Goal: Task Accomplishment & Management: Complete application form

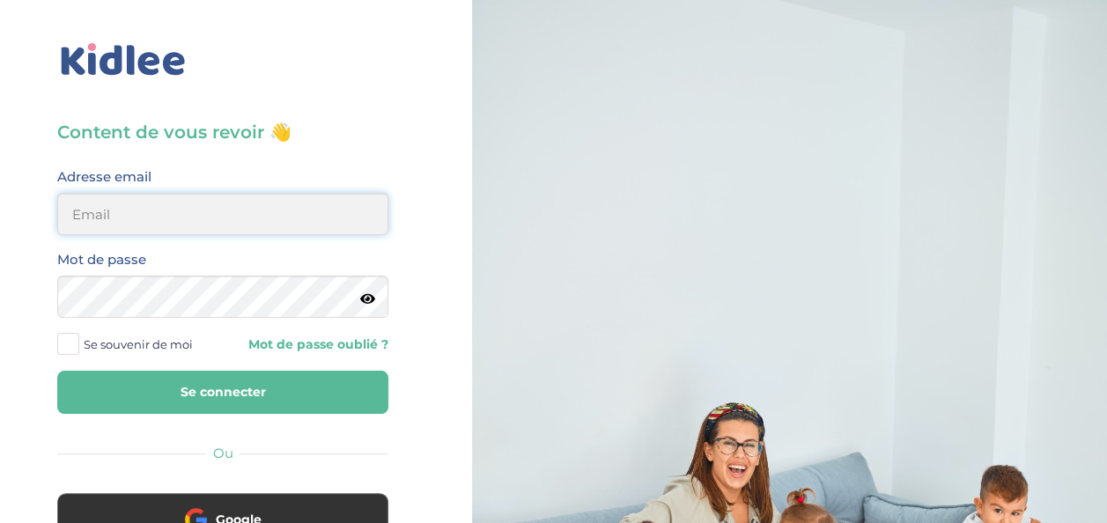
type input "debardesther@yahoo.fr"
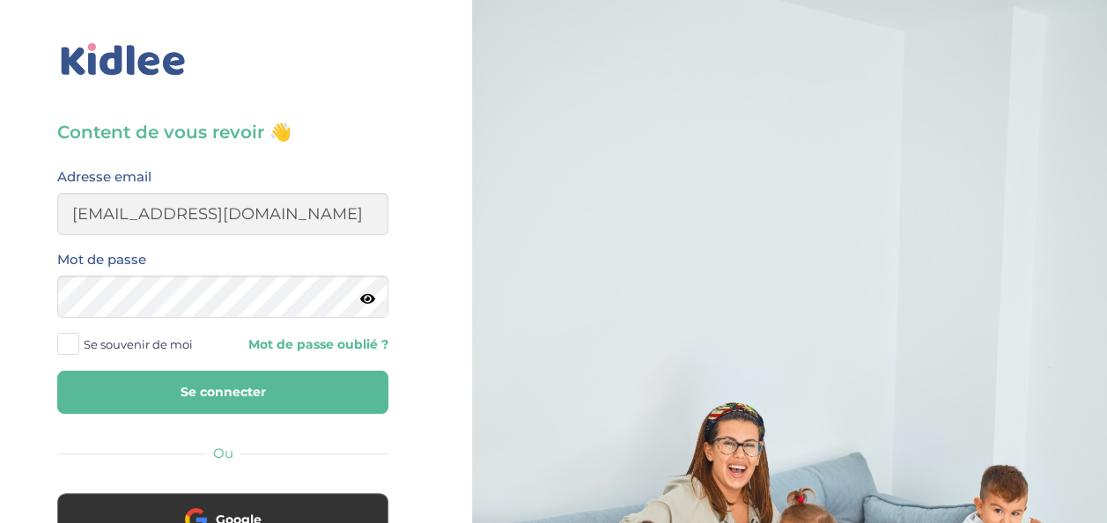
click at [143, 391] on button "Se connecter" at bounding box center [222, 392] width 331 height 43
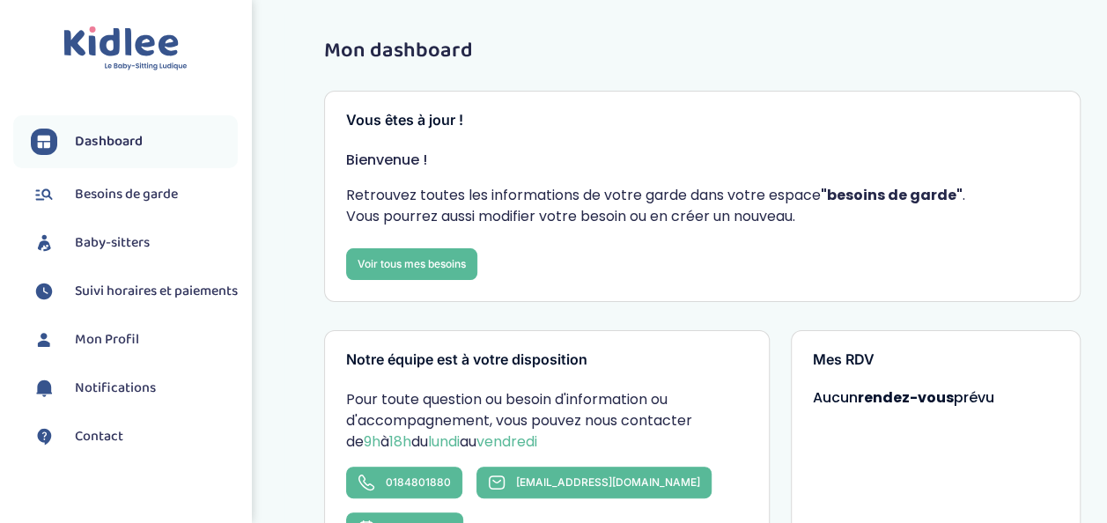
click at [102, 253] on span "Baby-sitters" at bounding box center [112, 242] width 75 height 21
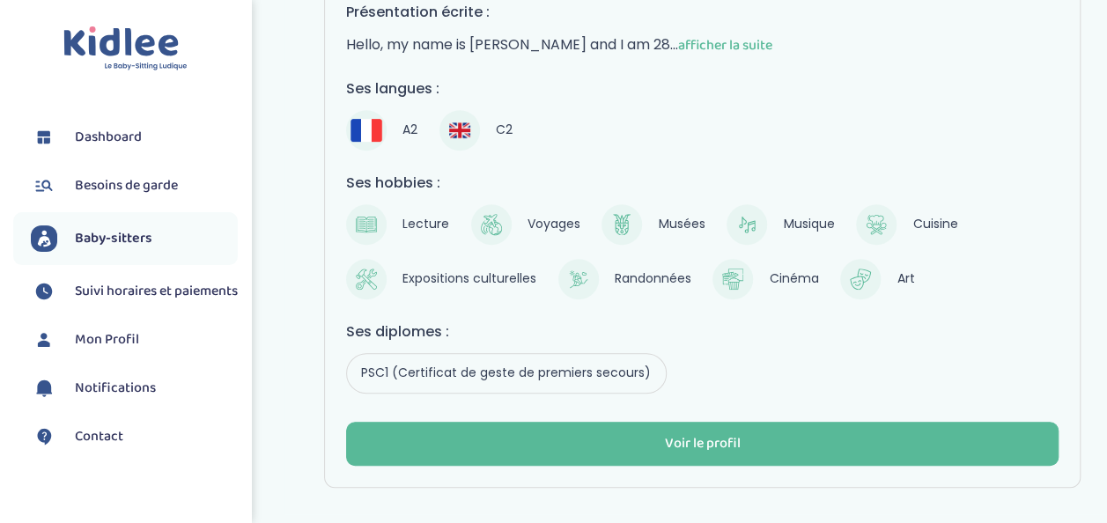
scroll to position [311, 0]
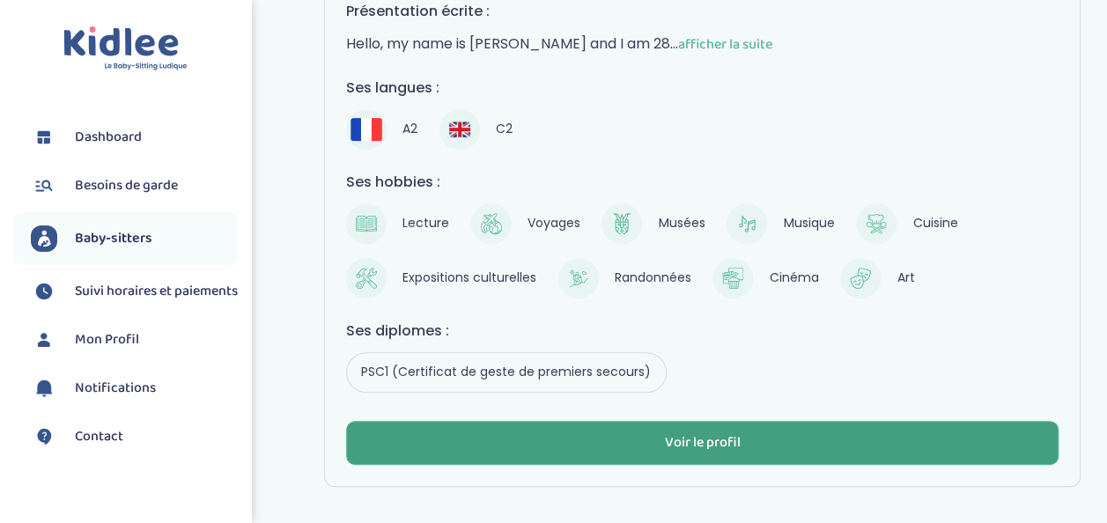
click at [776, 421] on button "Voir le profil" at bounding box center [702, 443] width 712 height 44
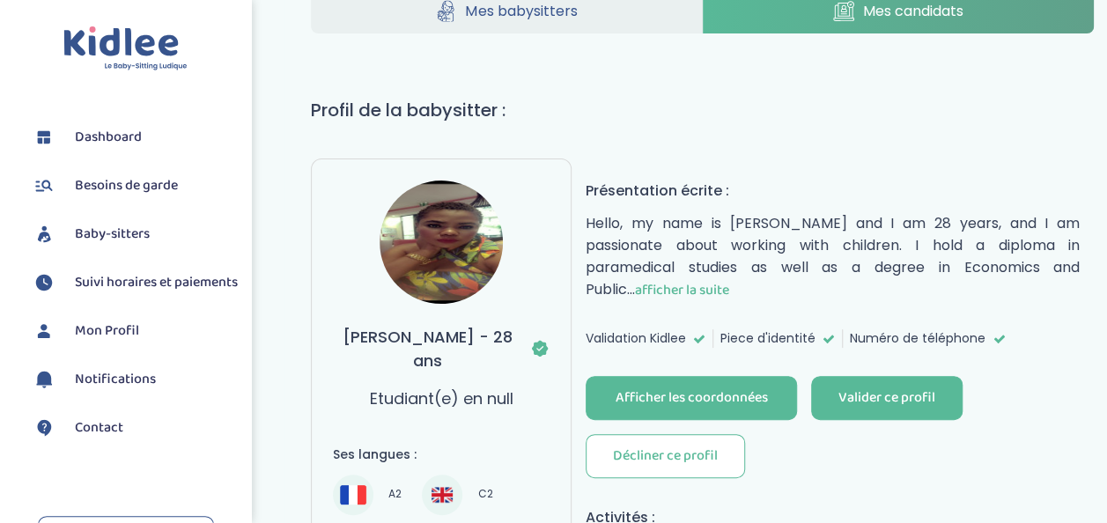
scroll to position [53, 0]
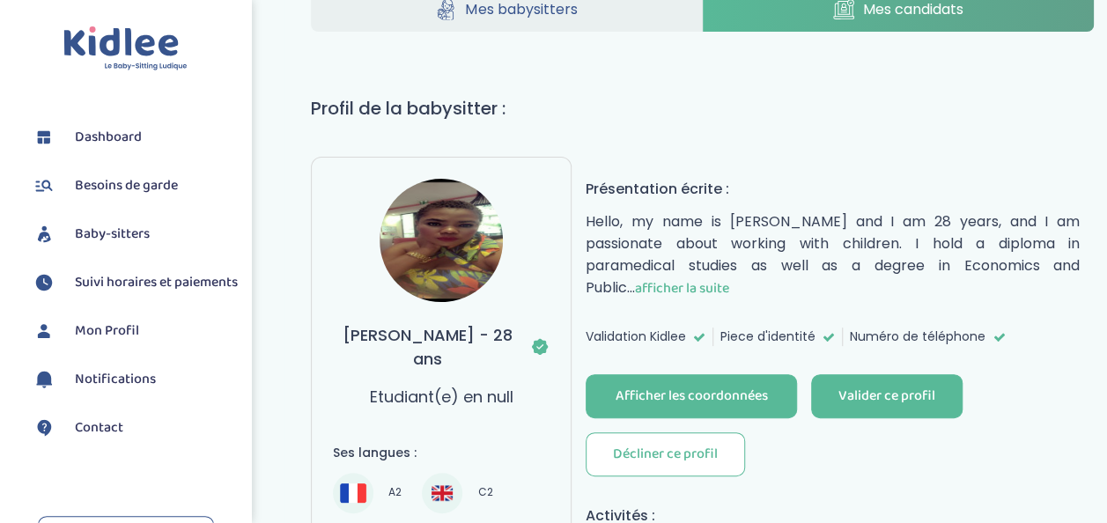
click at [635, 280] on span "afficher la suite" at bounding box center [682, 288] width 94 height 22
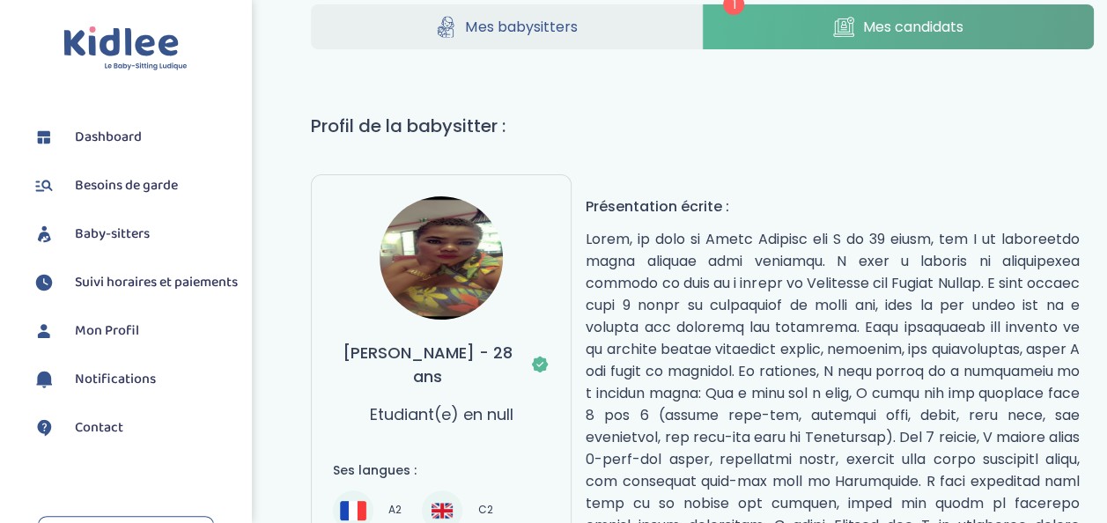
scroll to position [0, 0]
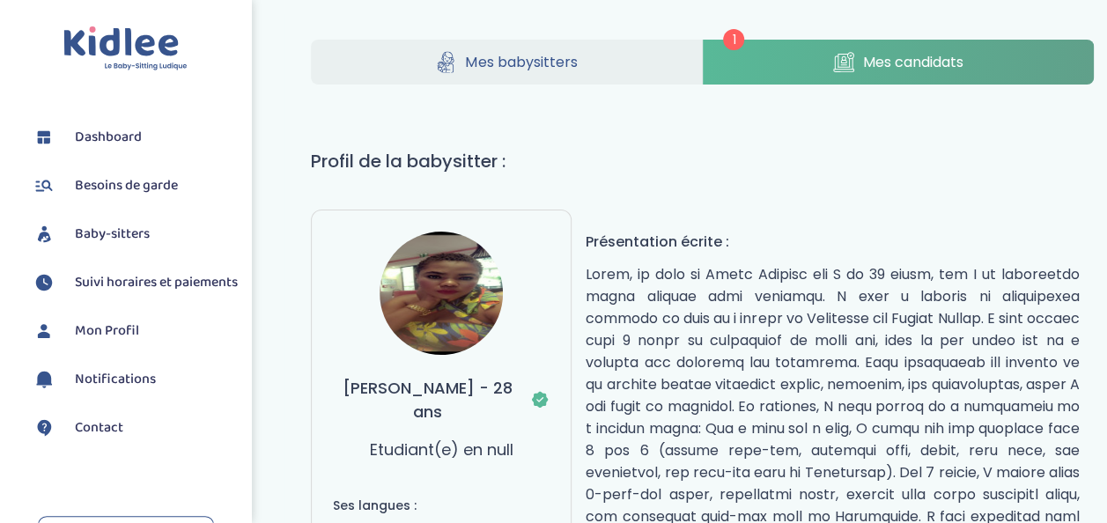
click at [899, 51] on span "Mes candidats" at bounding box center [913, 62] width 100 height 22
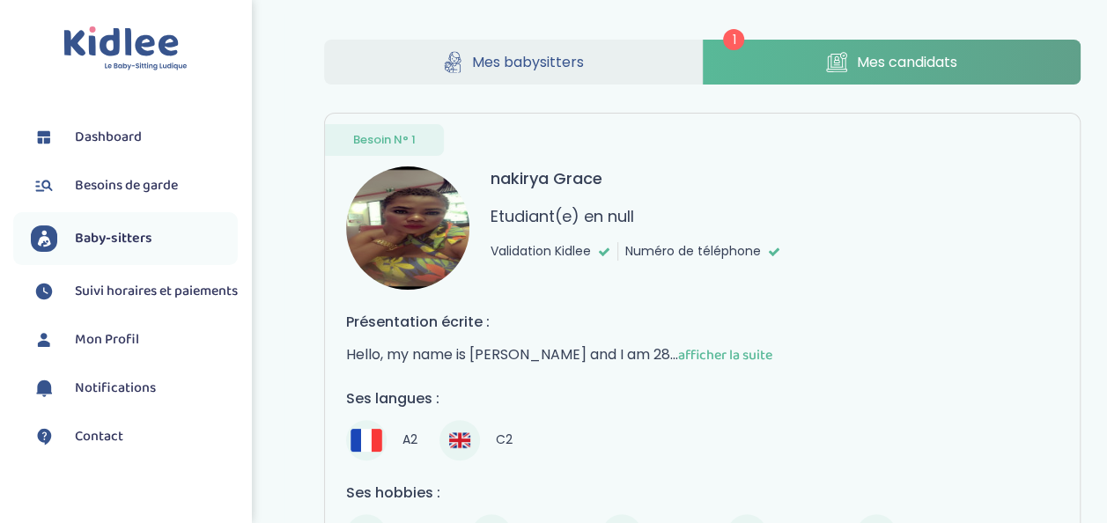
click at [104, 180] on span "Besoins de garde" at bounding box center [126, 185] width 103 height 21
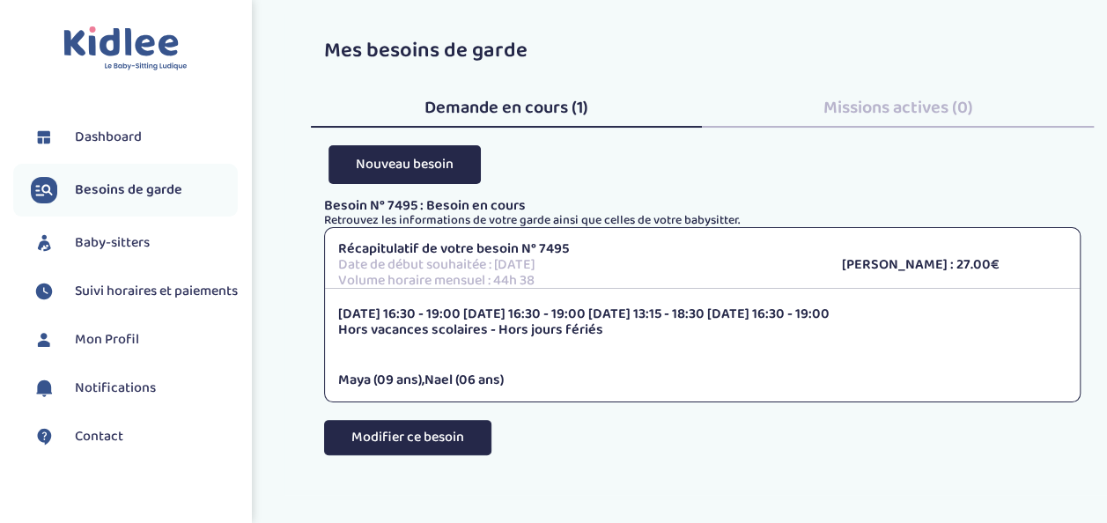
click at [426, 429] on button "Modifier ce besoin" at bounding box center [407, 437] width 167 height 35
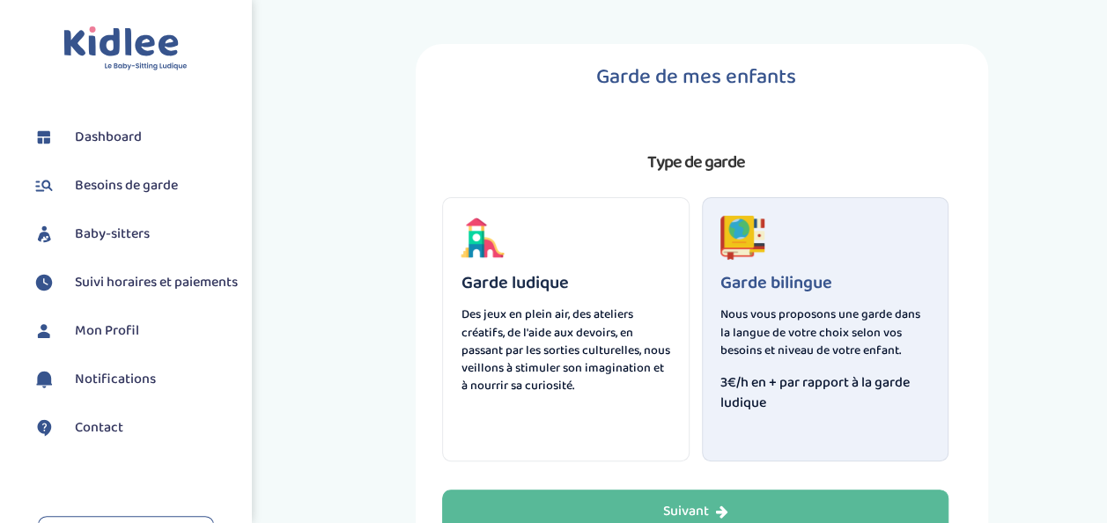
scroll to position [121, 0]
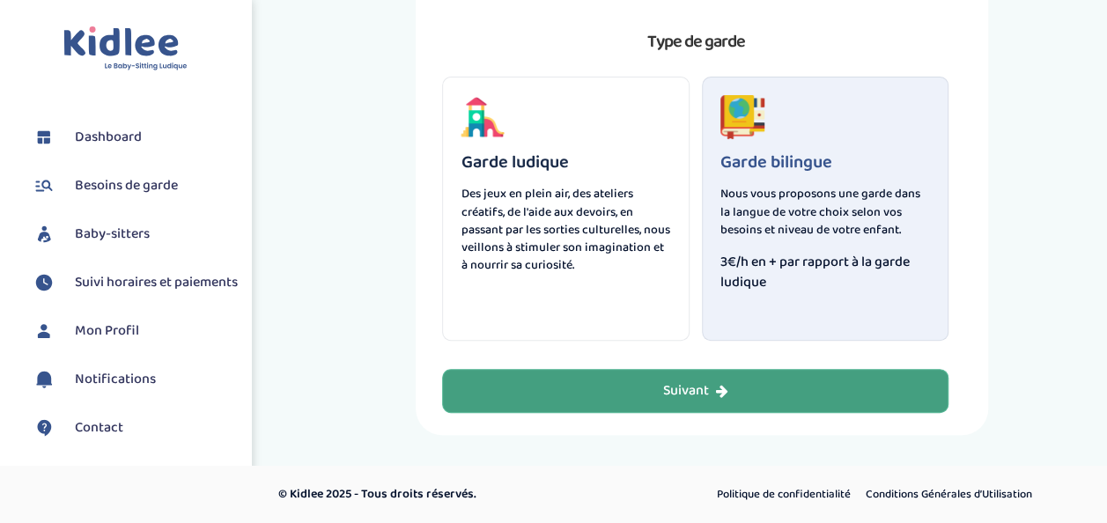
click at [685, 396] on div "Suivant" at bounding box center [695, 391] width 65 height 20
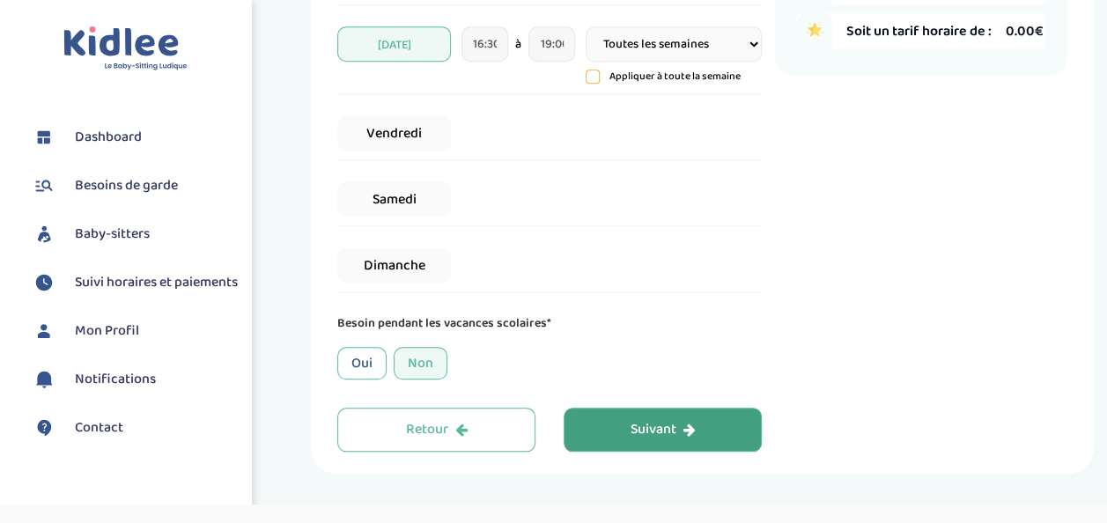
scroll to position [611, 0]
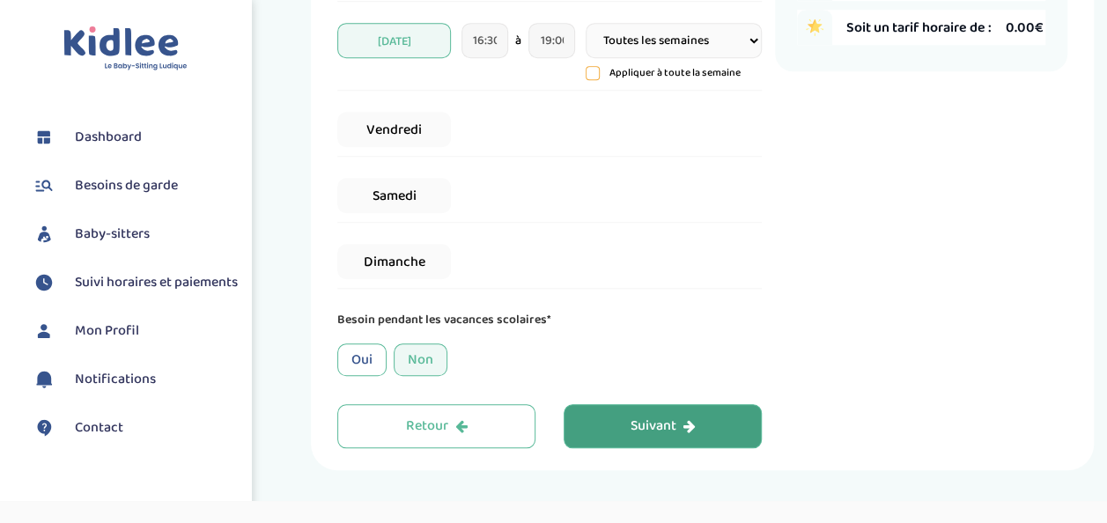
click at [648, 411] on button "Suivant" at bounding box center [662, 426] width 198 height 44
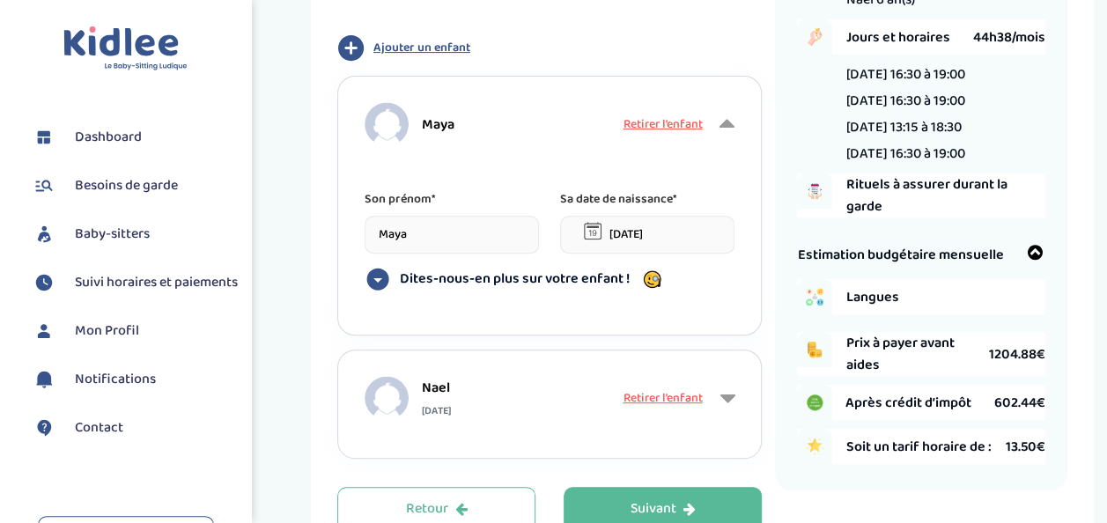
scroll to position [318, 0]
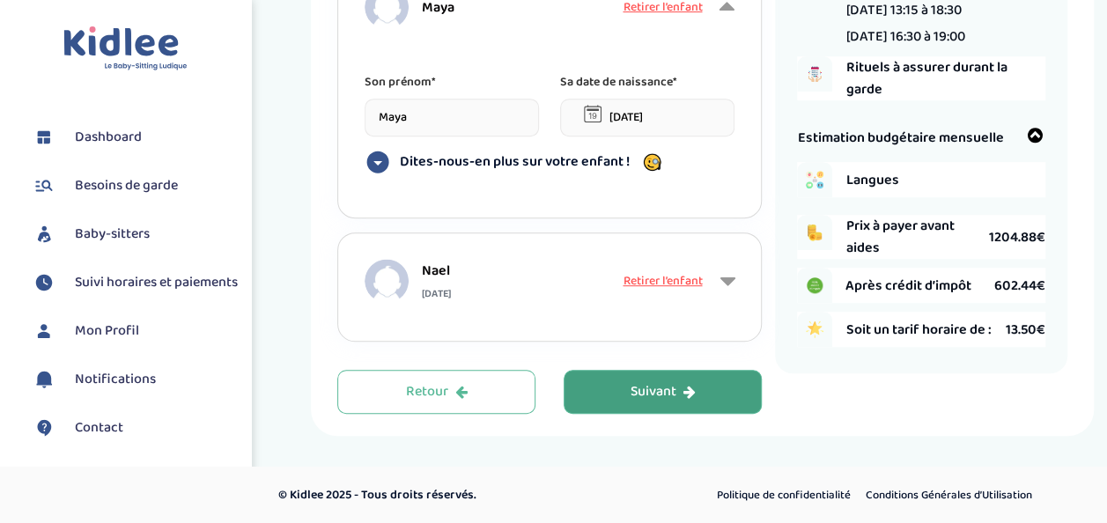
click at [648, 402] on button "Suivant" at bounding box center [662, 392] width 198 height 44
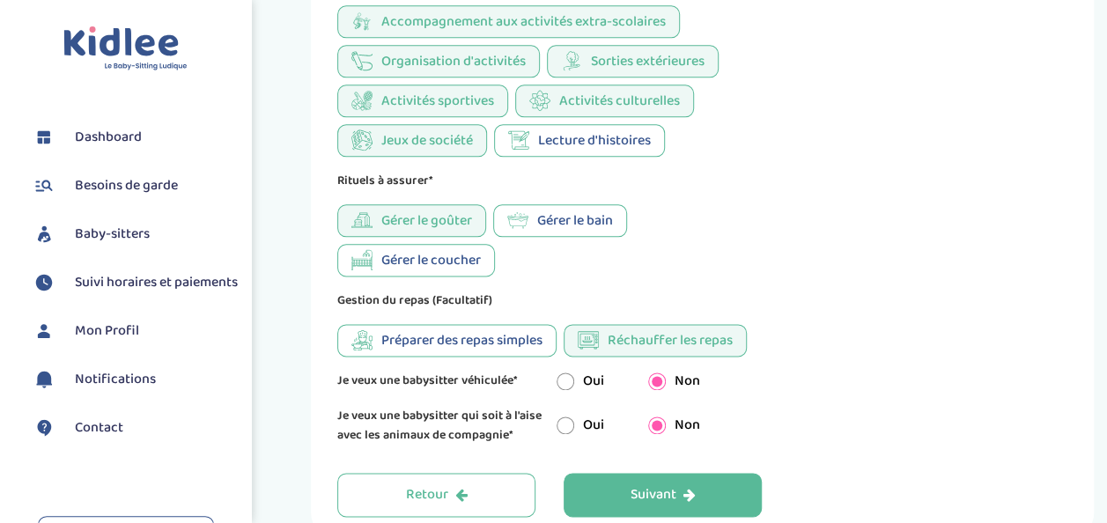
scroll to position [991, 0]
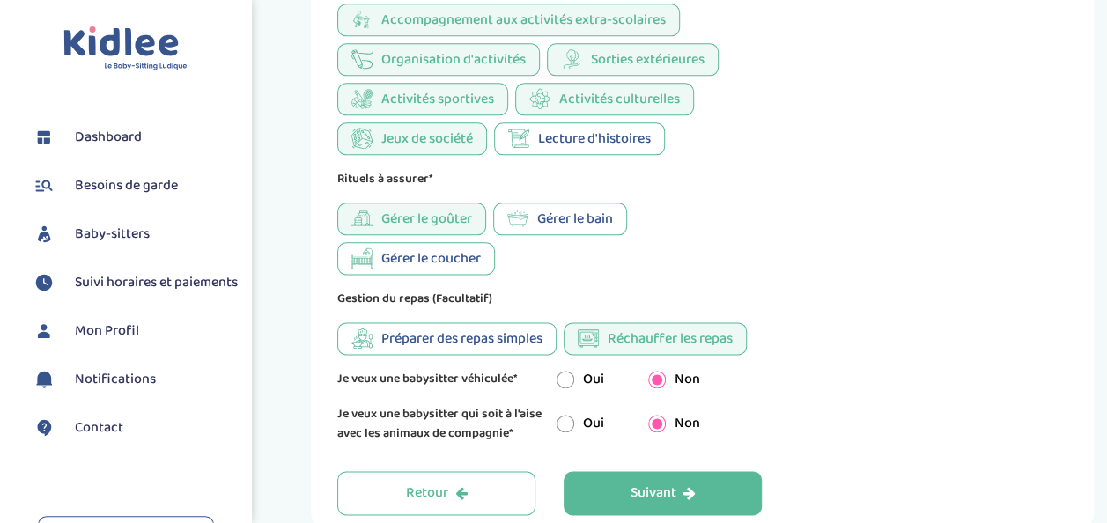
click at [567, 223] on span "Gérer le bain" at bounding box center [575, 219] width 76 height 22
click at [420, 264] on span "Gérer le coucher" at bounding box center [430, 258] width 99 height 22
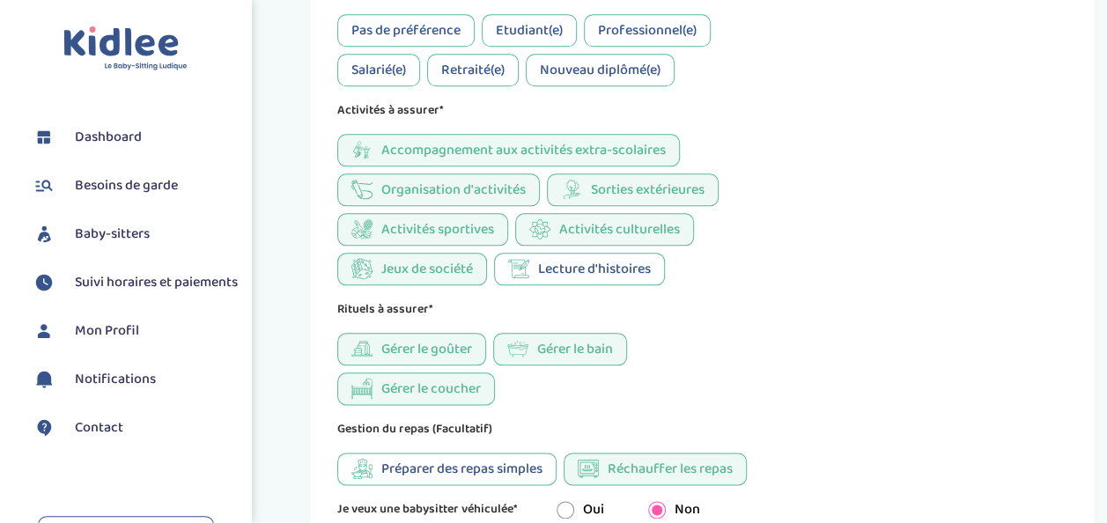
scroll to position [1102, 0]
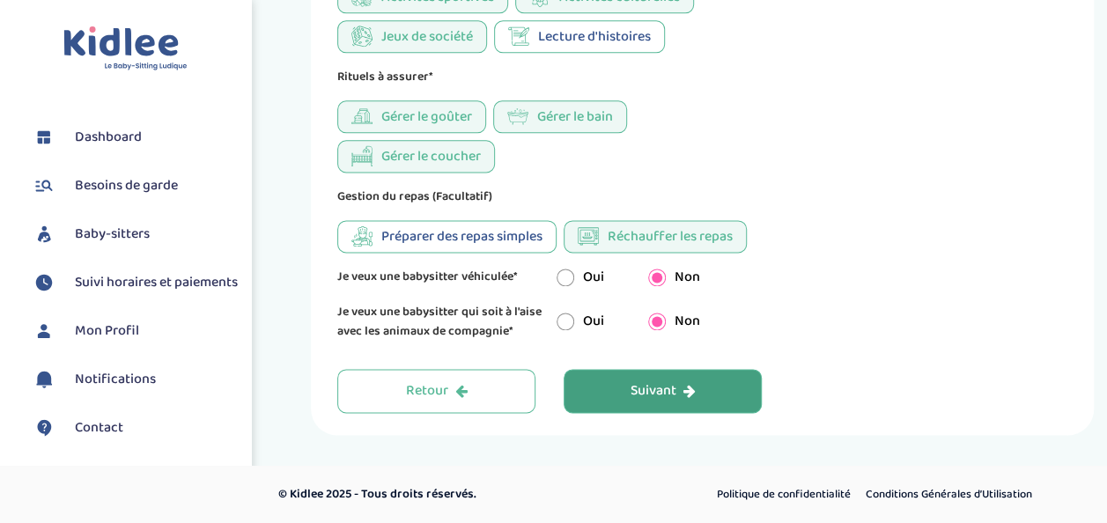
click at [619, 384] on button "Suivant" at bounding box center [662, 391] width 198 height 44
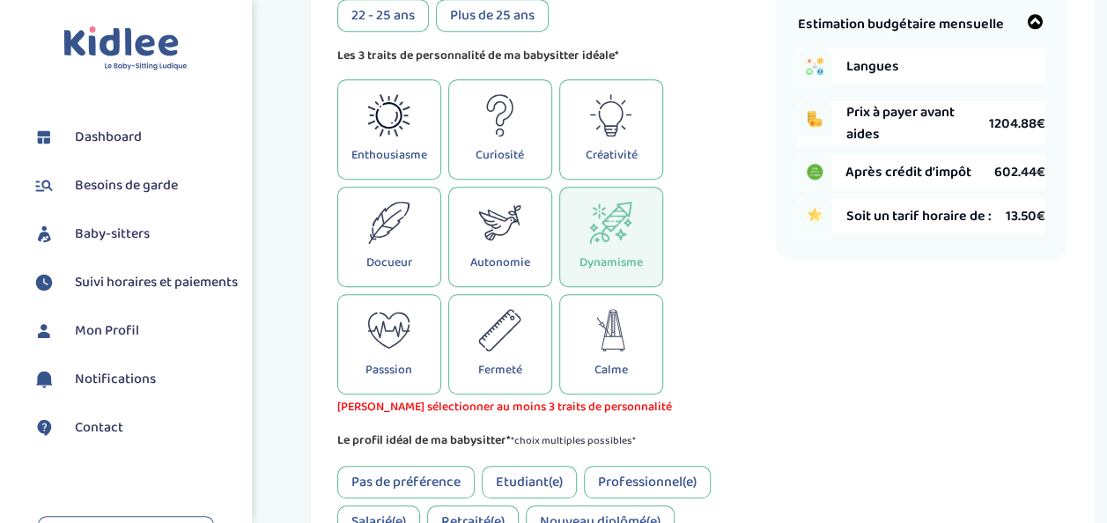
scroll to position [430, 0]
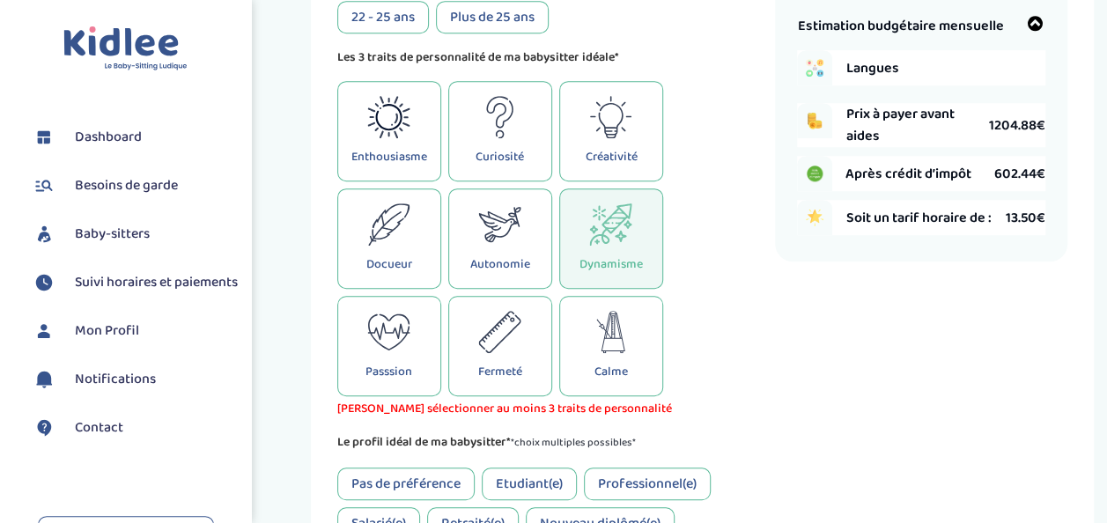
click at [482, 254] on div "Autonomie" at bounding box center [500, 238] width 104 height 100
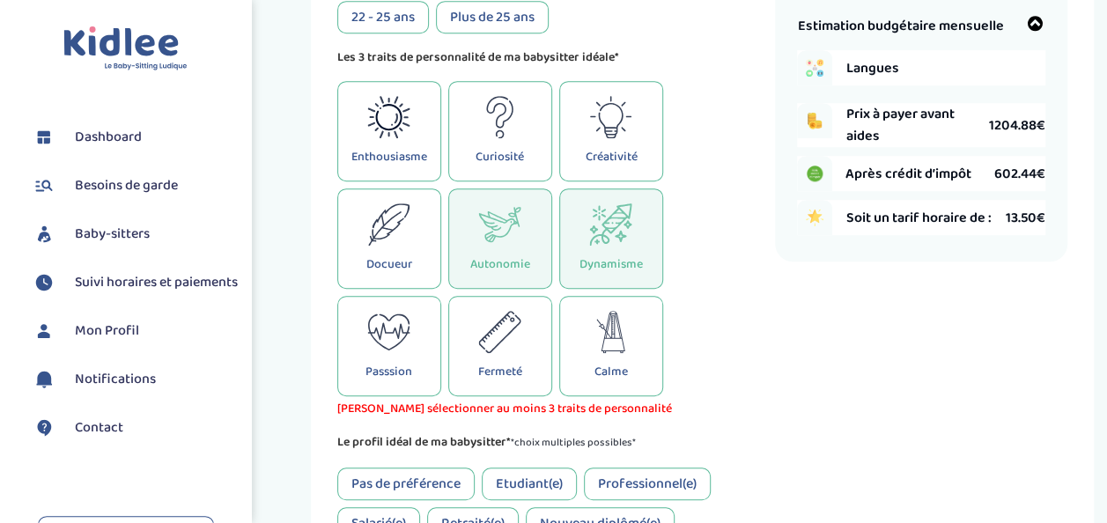
click at [485, 340] on icon at bounding box center [497, 330] width 36 height 39
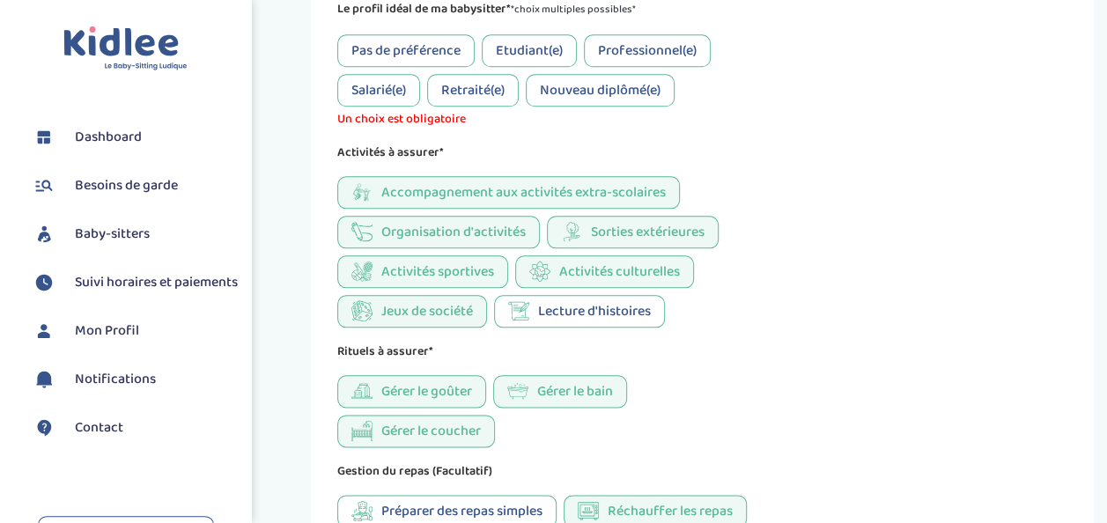
scroll to position [773, 0]
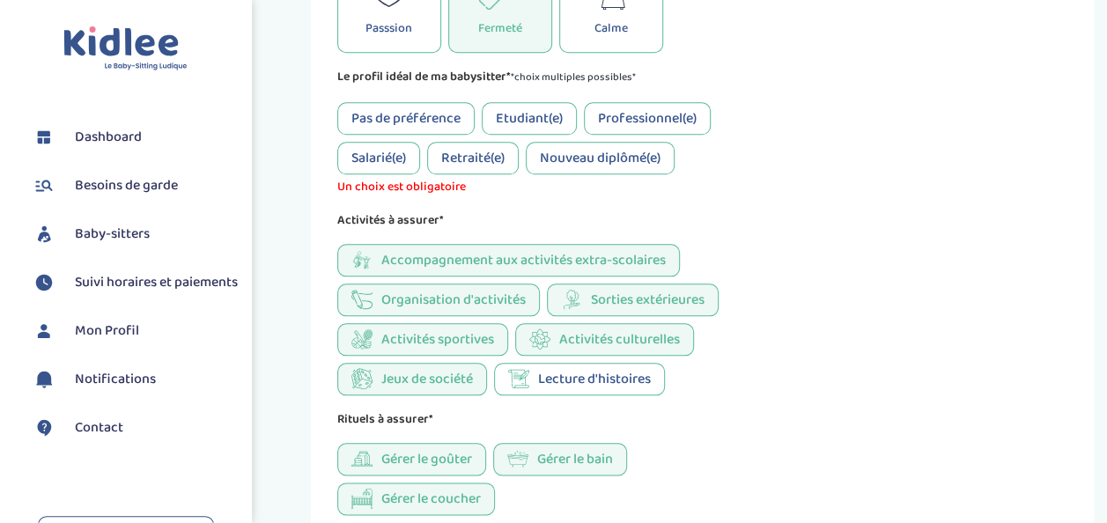
click at [516, 123] on div "Etudiant(e)" at bounding box center [529, 118] width 95 height 33
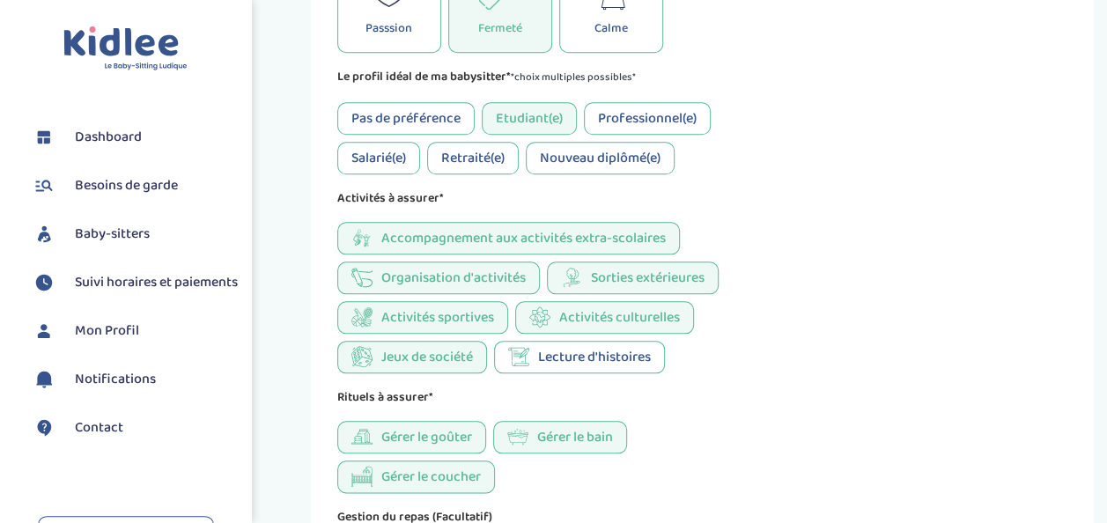
click at [467, 162] on div "Retraité(e)" at bounding box center [473, 158] width 92 height 33
click at [386, 123] on div "Pas de préférence" at bounding box center [405, 118] width 137 height 33
click at [533, 121] on div "Etudiant(e)" at bounding box center [529, 118] width 95 height 33
click at [475, 156] on div "Retraité(e)" at bounding box center [473, 158] width 92 height 33
click at [639, 120] on div "Professionnel(e)" at bounding box center [647, 118] width 127 height 33
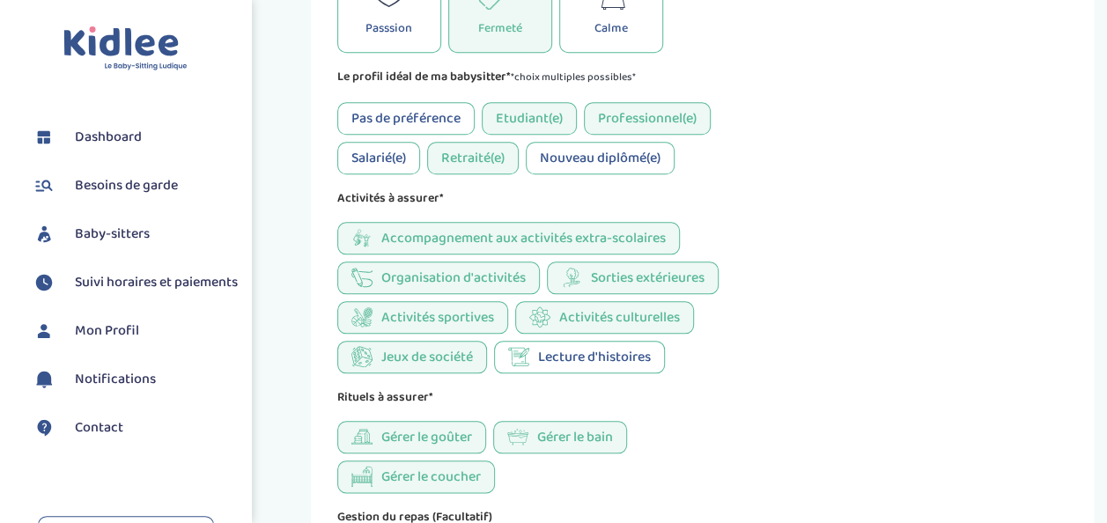
click at [608, 111] on div "Professionnel(e)" at bounding box center [647, 118] width 127 height 33
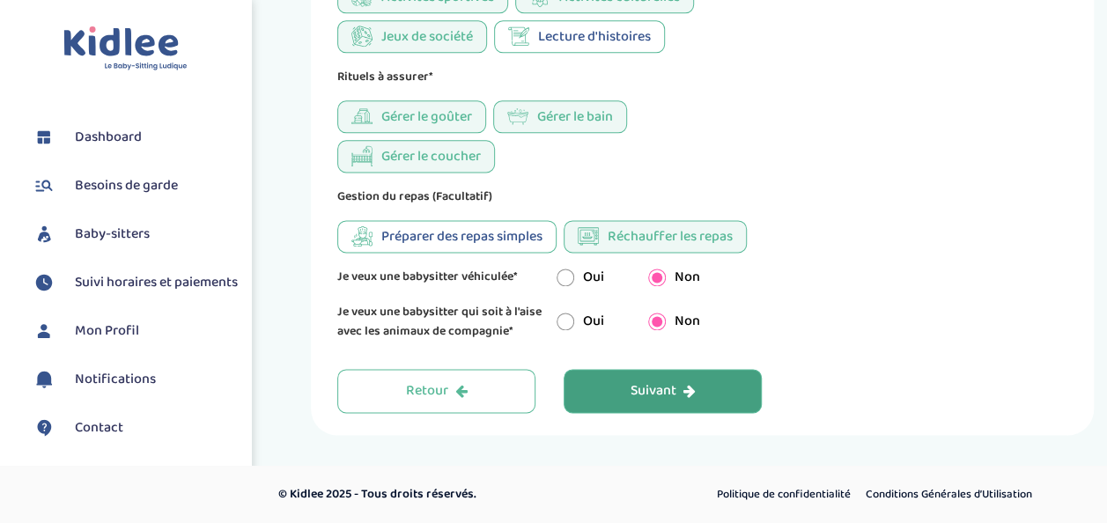
click at [606, 393] on button "Suivant" at bounding box center [662, 391] width 198 height 44
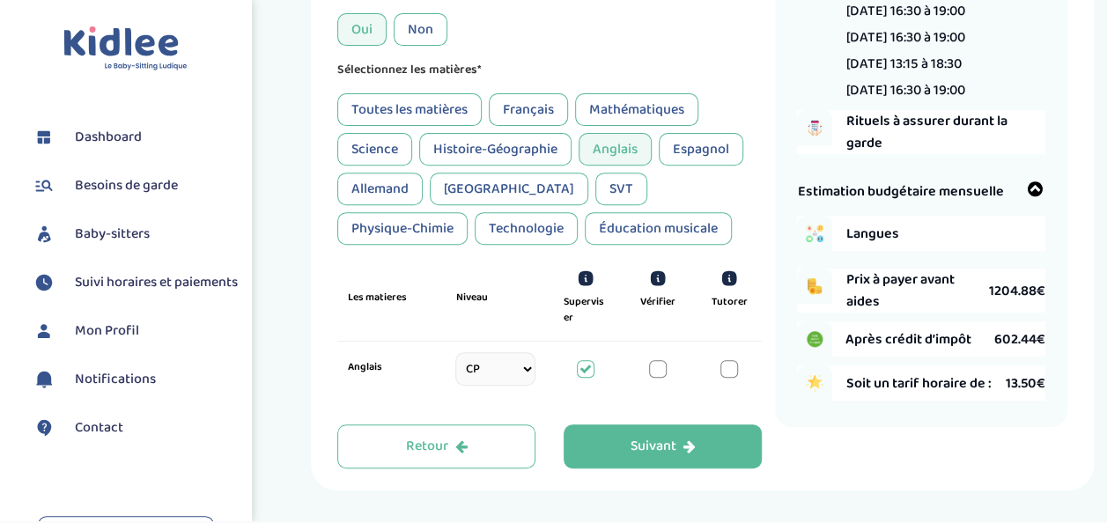
scroll to position [320, 0]
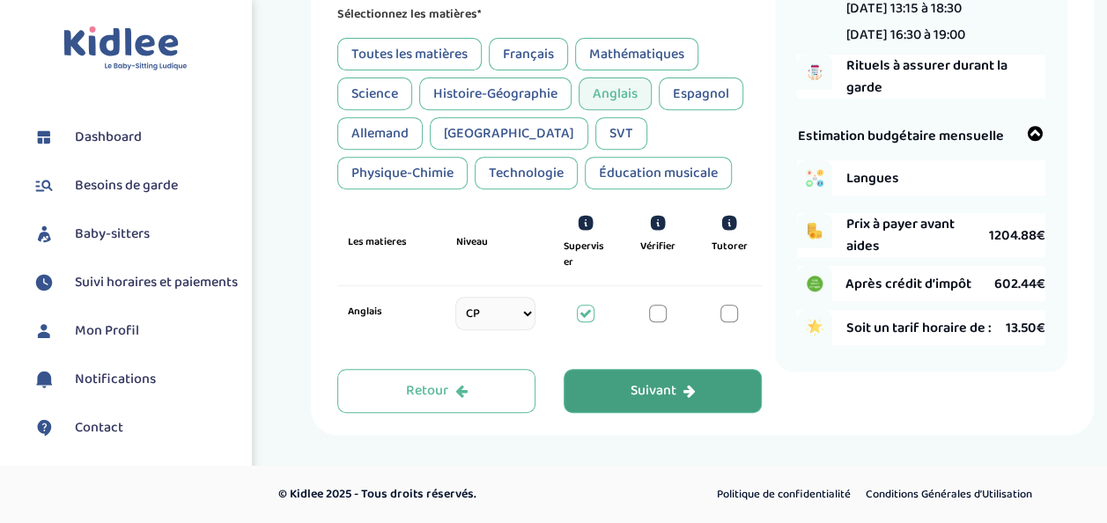
click at [635, 386] on div "Suivant" at bounding box center [662, 391] width 65 height 20
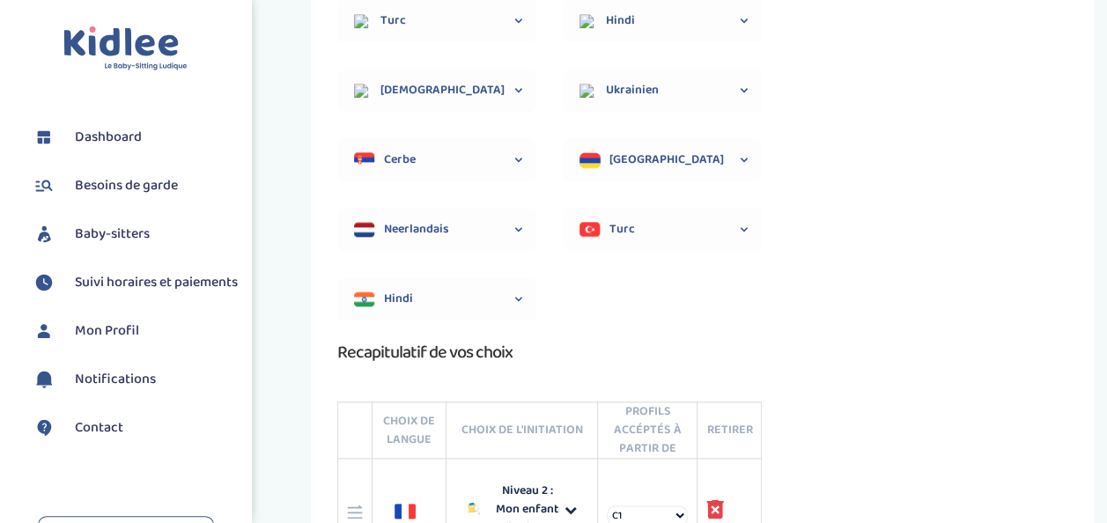
scroll to position [1210, 0]
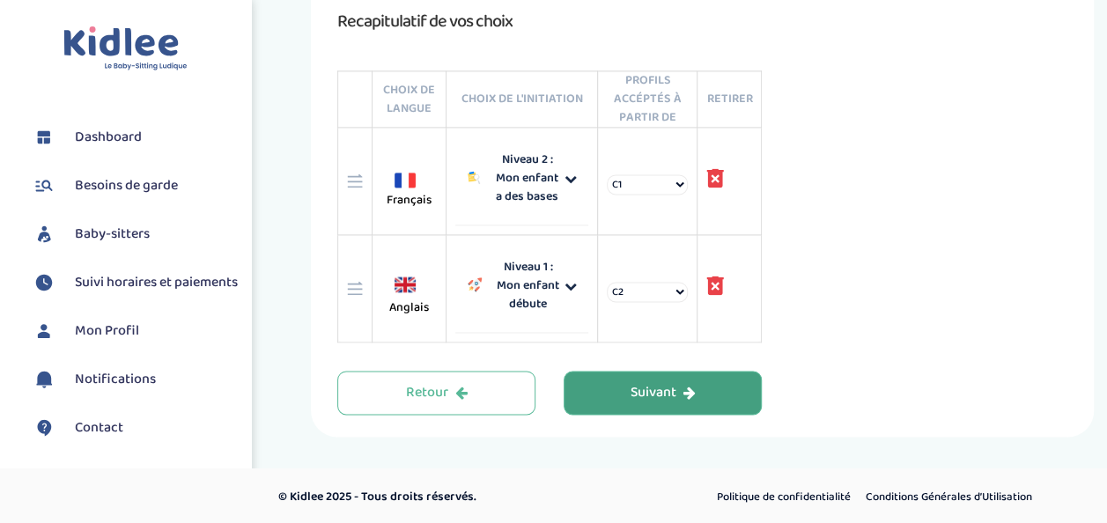
click at [655, 383] on div "Suivant" at bounding box center [662, 393] width 65 height 20
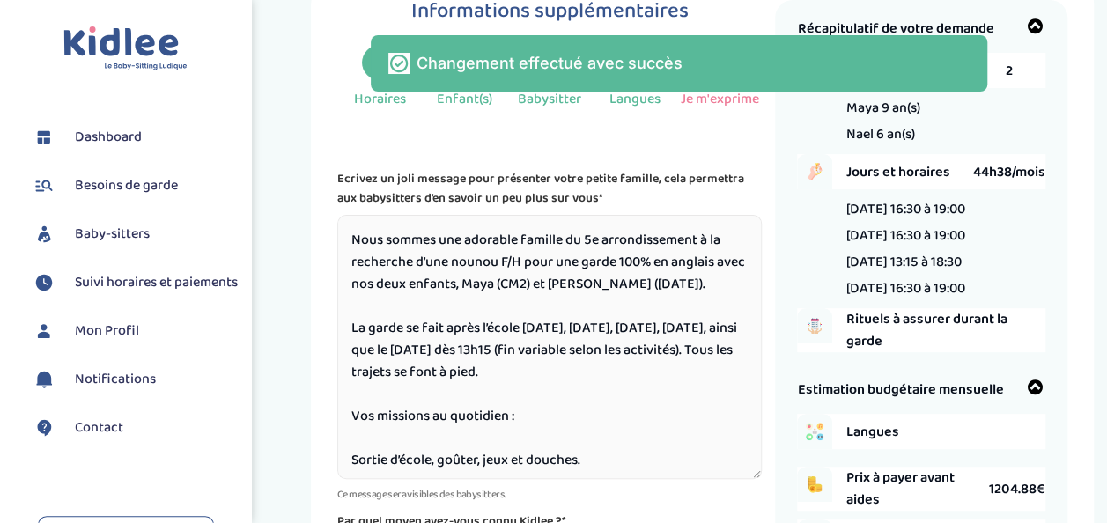
scroll to position [305, 0]
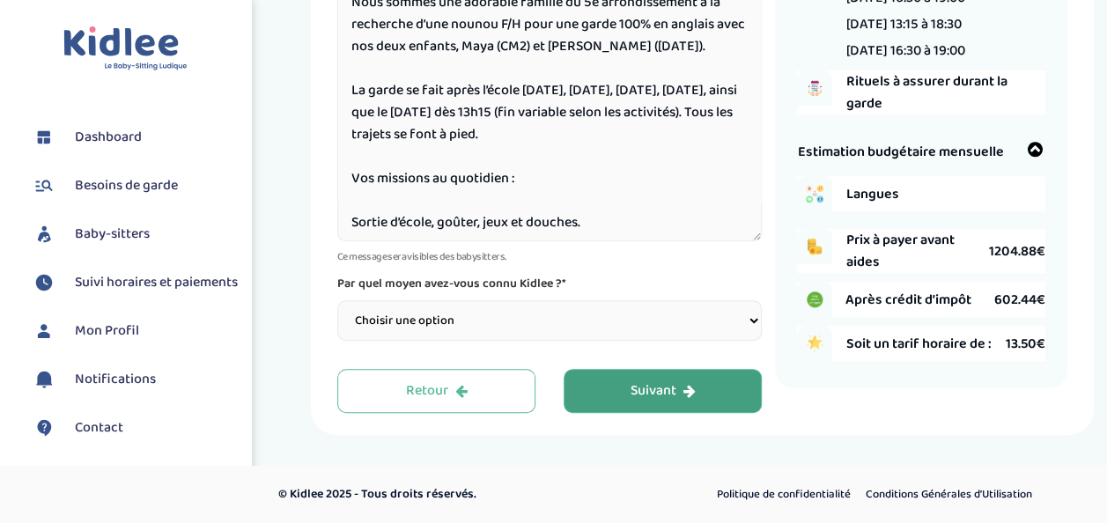
click at [704, 306] on select "Choisir une option Bouche à Oreille Google Plateforme Gens de confiance Faceboo…" at bounding box center [549, 320] width 424 height 40
select select "1"
click at [337, 300] on select "Choisir une option Bouche à Oreille Google Plateforme Gens de confiance Faceboo…" at bounding box center [549, 320] width 424 height 40
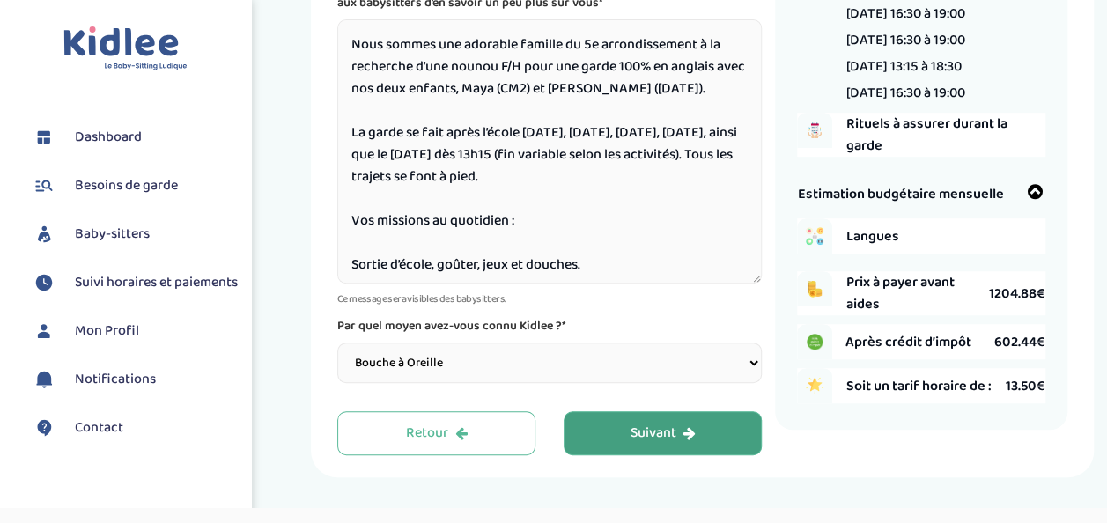
scroll to position [278, 0]
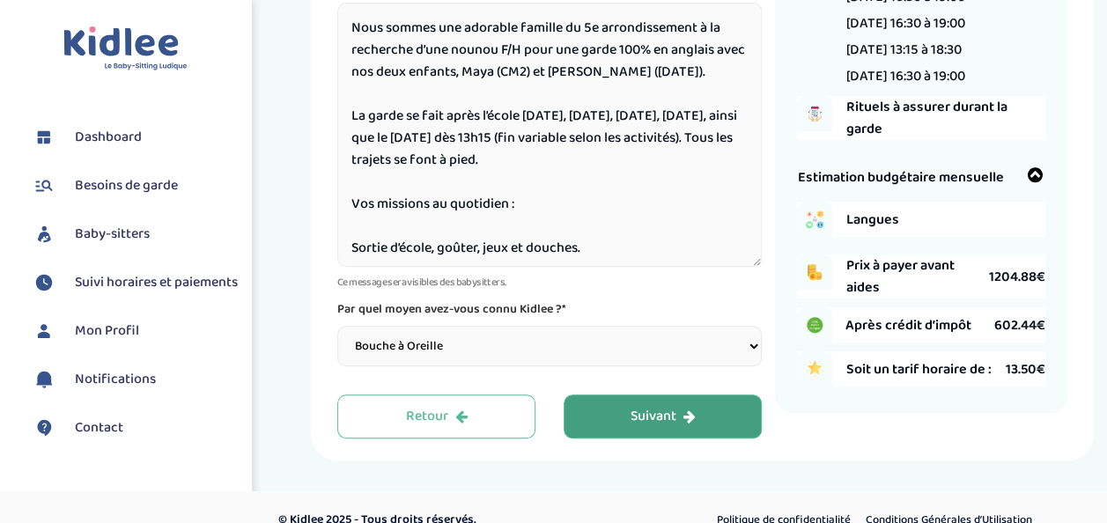
drag, startPoint x: 636, startPoint y: 120, endPoint x: 694, endPoint y: 122, distance: 58.2
click at [694, 122] on textarea "Nous sommes une adorable famille du 5e arrondissement à la recherche d’une noun…" at bounding box center [549, 135] width 424 height 264
drag, startPoint x: 472, startPoint y: 144, endPoint x: 657, endPoint y: 155, distance: 185.2
click at [657, 155] on textarea "Nous sommes une adorable famille du 5e arrondissement à la recherche d’une noun…" at bounding box center [549, 135] width 424 height 264
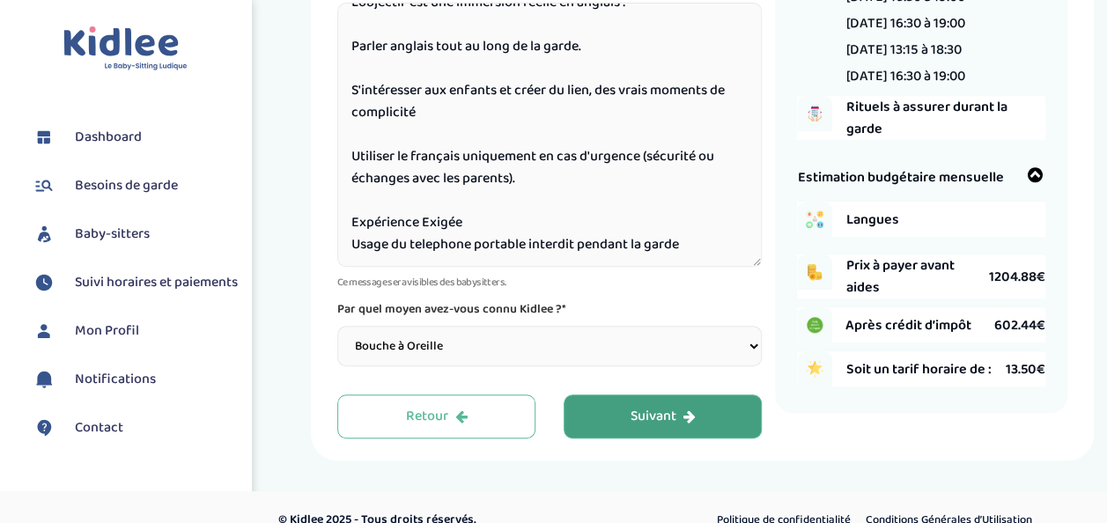
scroll to position [427, 0]
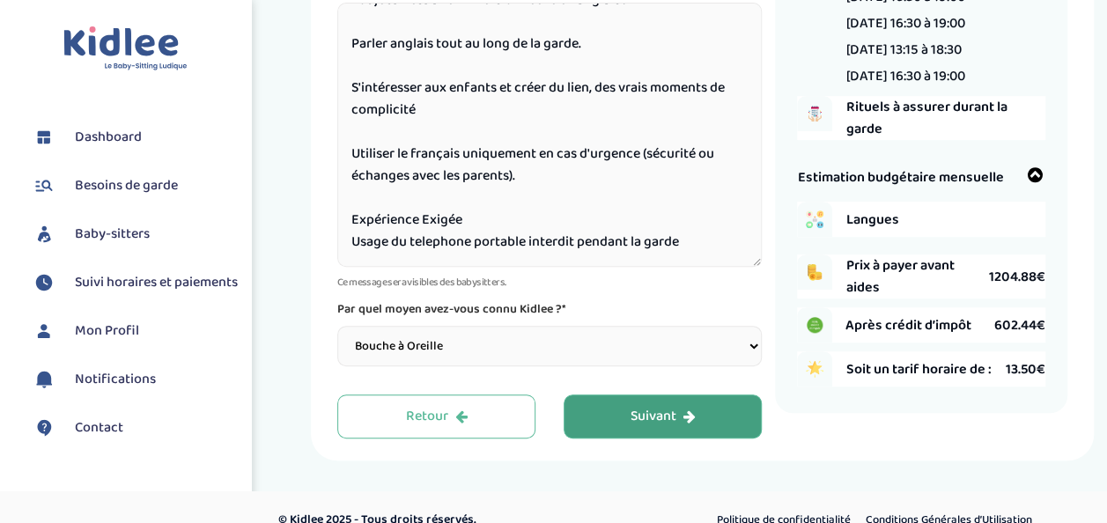
type textarea "Nous sommes une adorable famille du 5e arrondissement à la recherche d’une noun…"
click at [674, 414] on div "Suivant" at bounding box center [662, 417] width 65 height 20
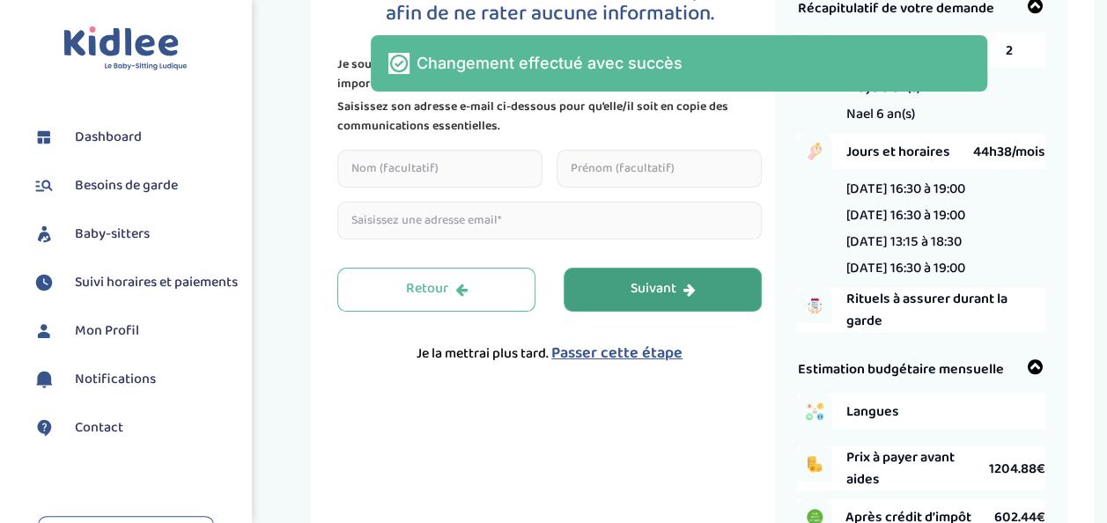
scroll to position [66, 0]
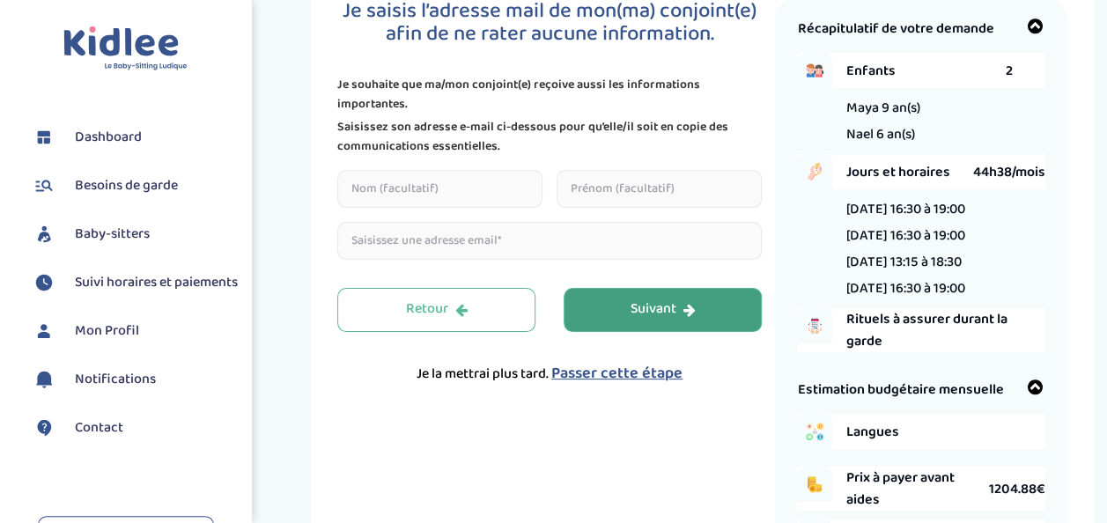
click at [350, 184] on input "text" at bounding box center [439, 189] width 205 height 38
type input "REBAI"
click at [614, 193] on input "text" at bounding box center [658, 189] width 205 height 38
type input "Amine"
click at [473, 246] on input "email" at bounding box center [549, 241] width 424 height 38
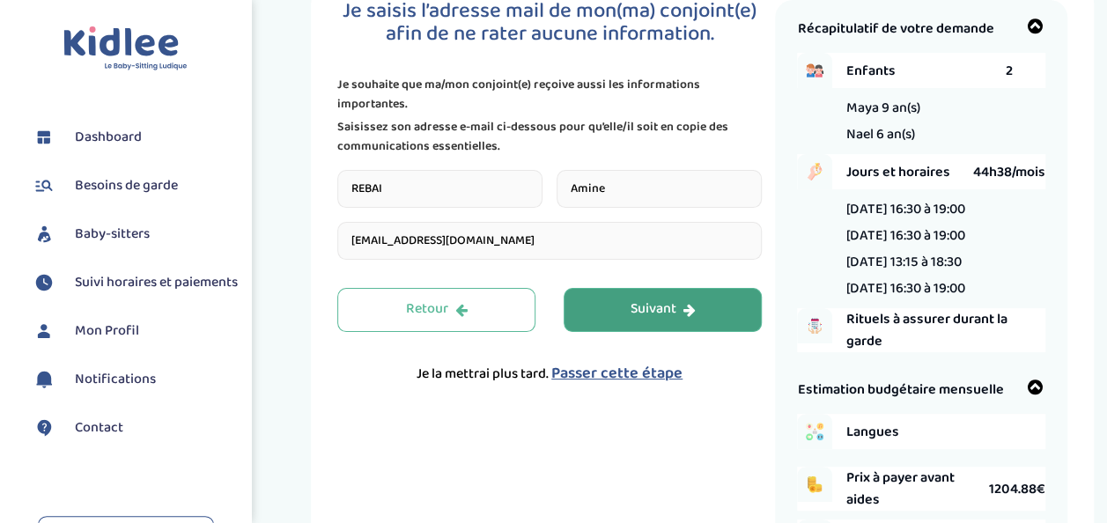
type input "[EMAIL_ADDRESS][DOMAIN_NAME]"
click at [669, 308] on div "Suivant" at bounding box center [662, 309] width 65 height 20
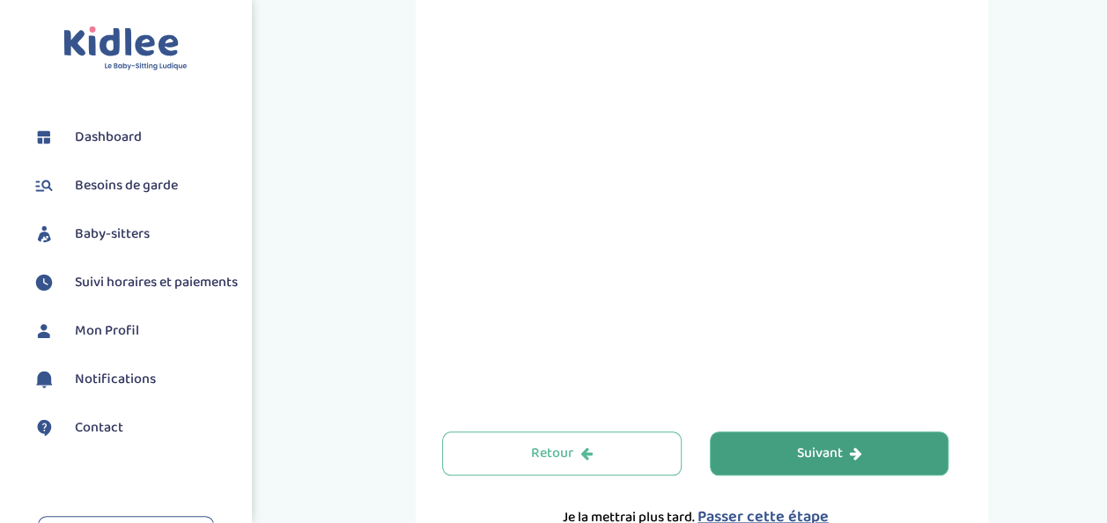
scroll to position [784, 0]
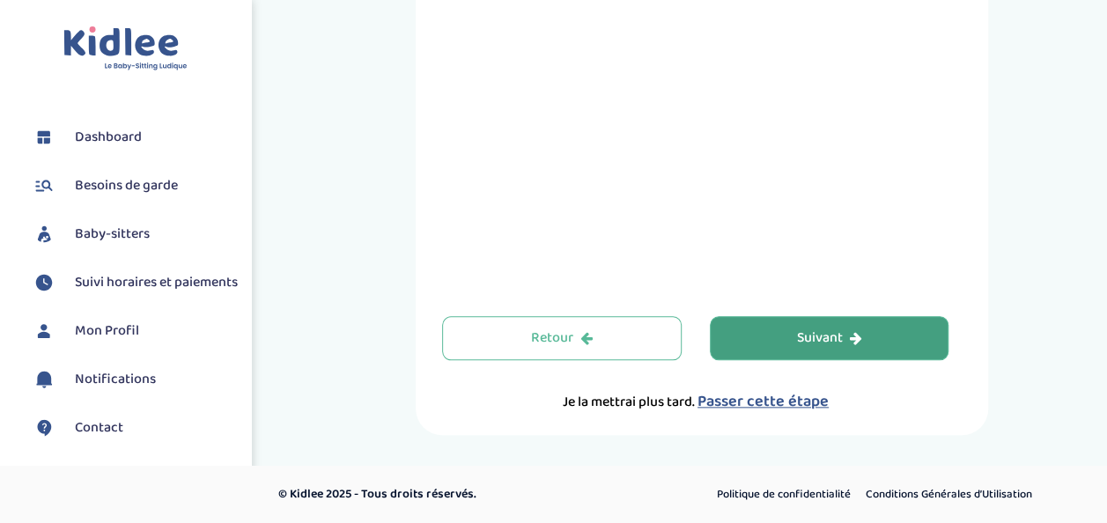
click at [743, 338] on button "Suivant" at bounding box center [829, 338] width 239 height 44
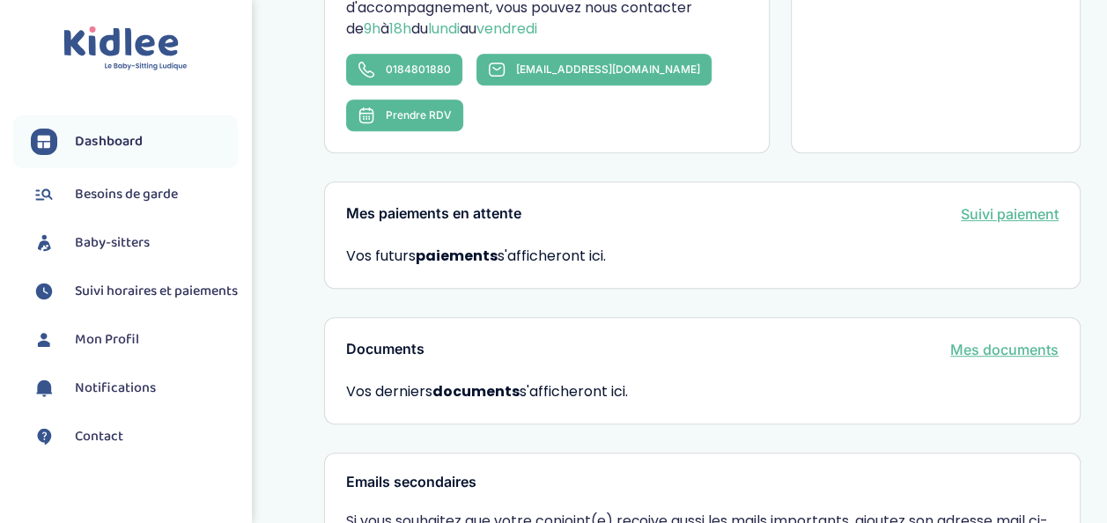
scroll to position [683, 0]
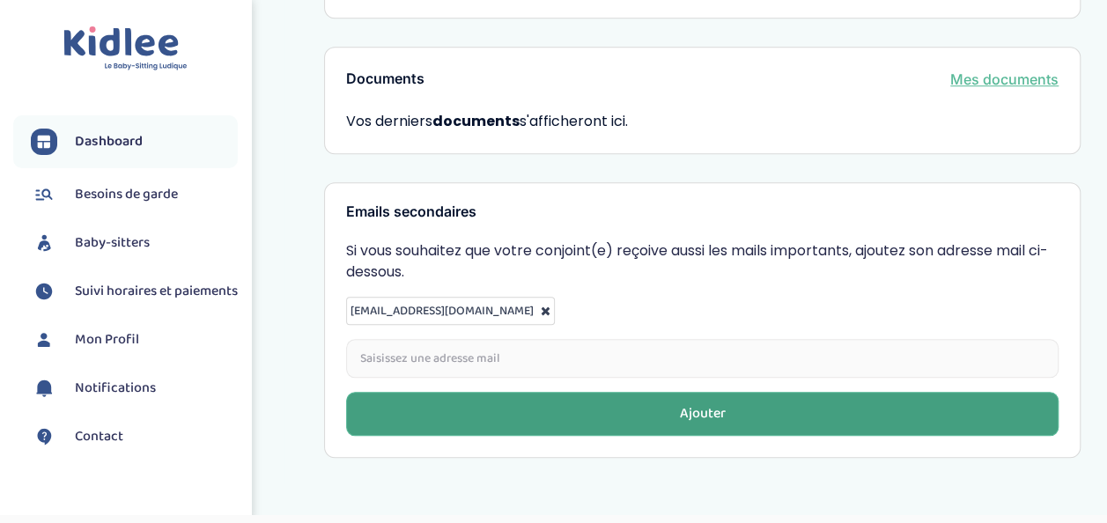
click at [635, 392] on button "Ajouter" at bounding box center [702, 414] width 712 height 44
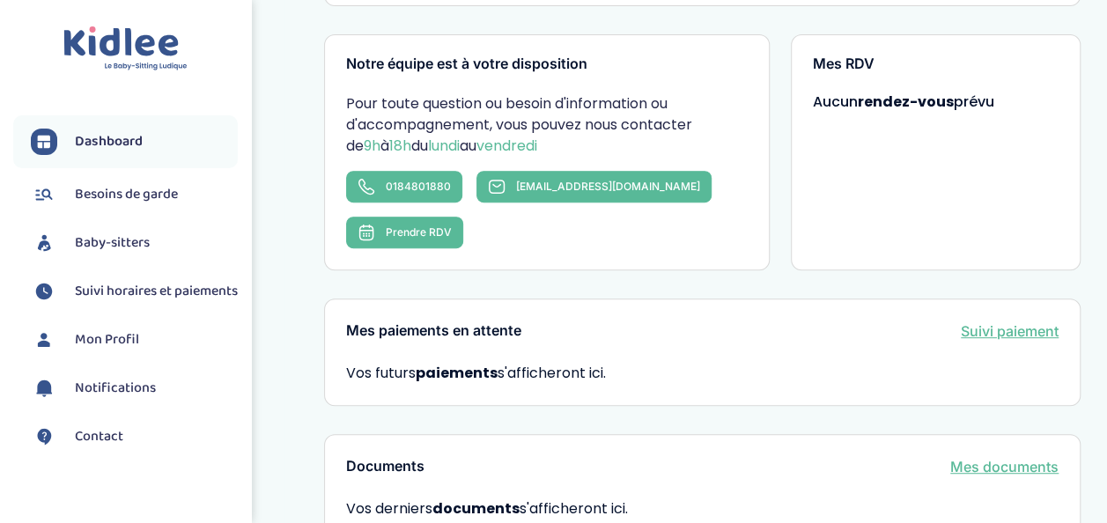
scroll to position [148, 0]
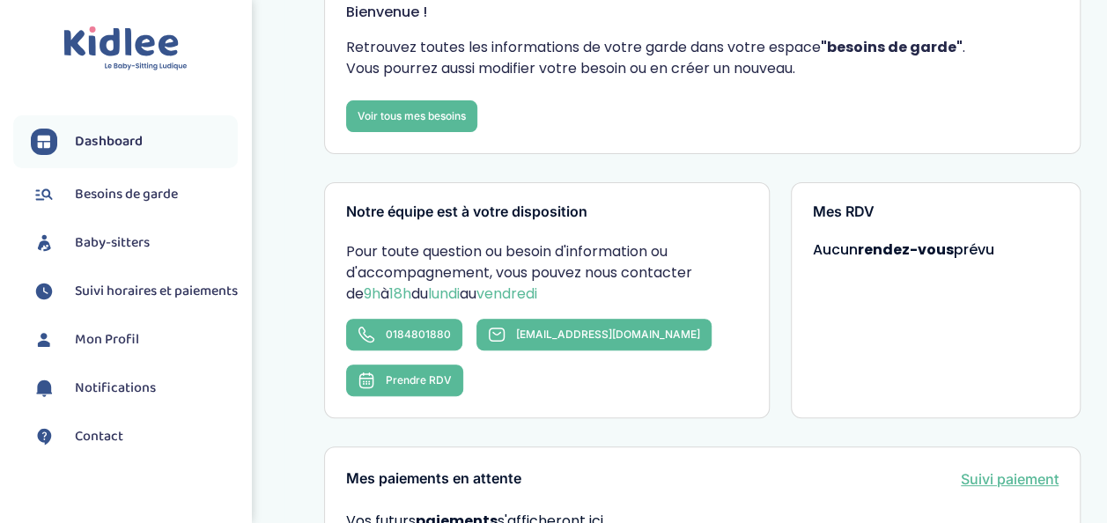
click at [130, 192] on span "Besoins de garde" at bounding box center [126, 194] width 103 height 21
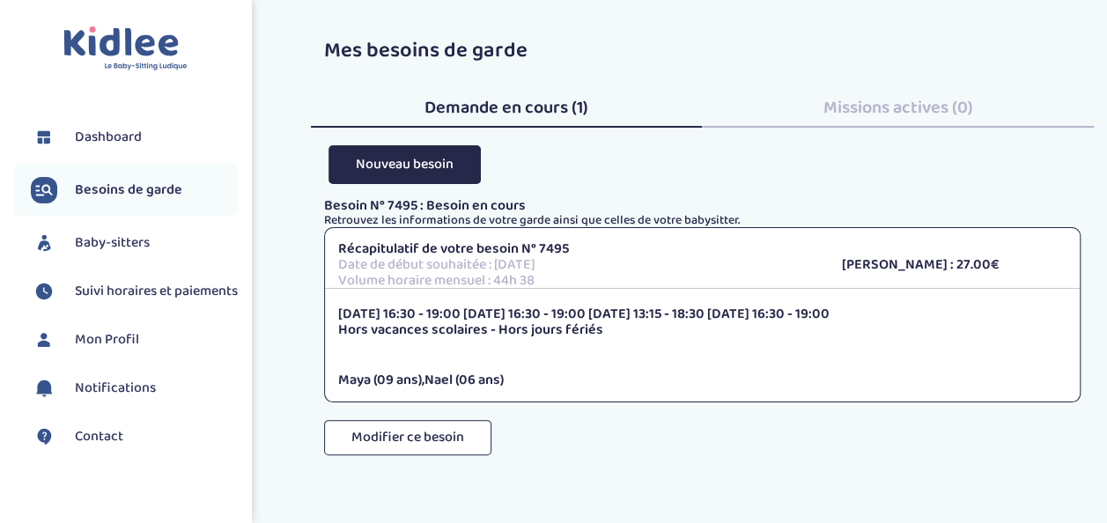
click at [95, 136] on span "Dashboard" at bounding box center [108, 137] width 67 height 21
